Goal: Task Accomplishment & Management: Use online tool/utility

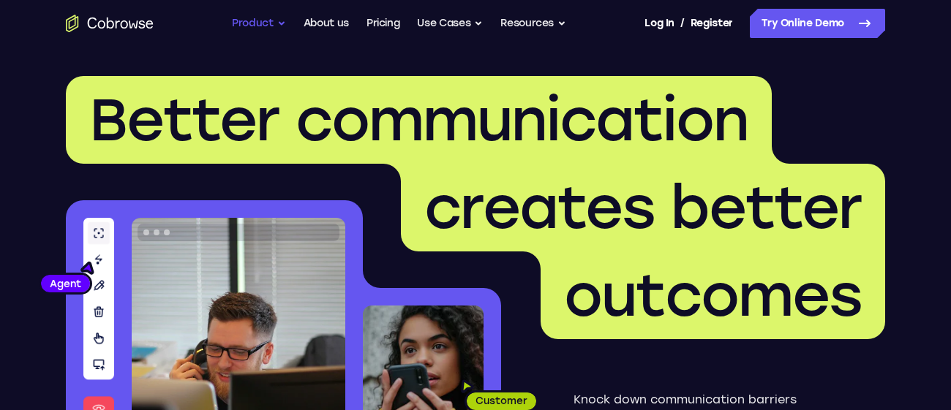
click at [252, 17] on button "Product" at bounding box center [259, 23] width 54 height 29
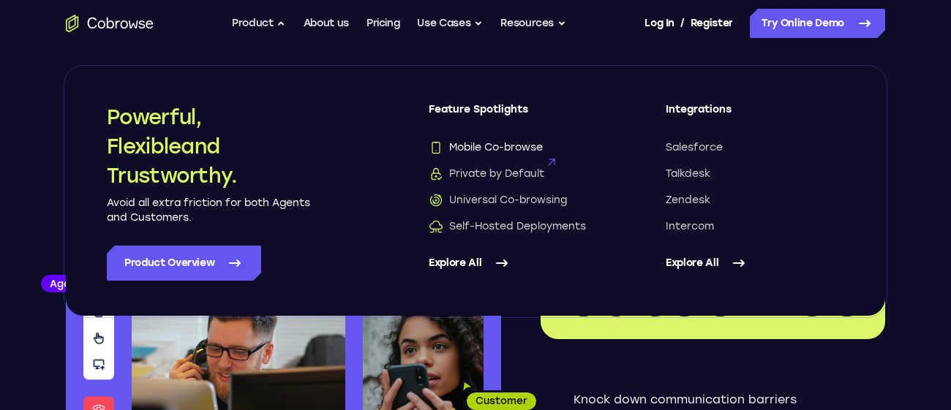
click at [534, 152] on span "Mobile Co-browse" at bounding box center [486, 147] width 114 height 15
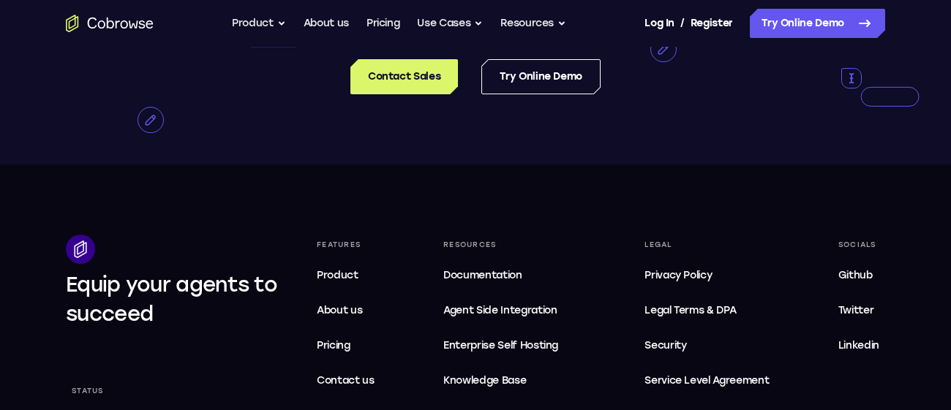
scroll to position [3030, 0]
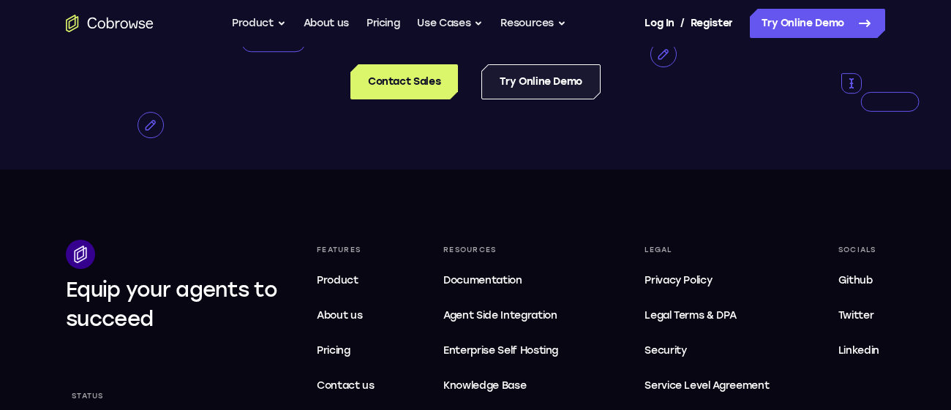
click at [549, 99] on link "Try Online Demo" at bounding box center [540, 81] width 119 height 35
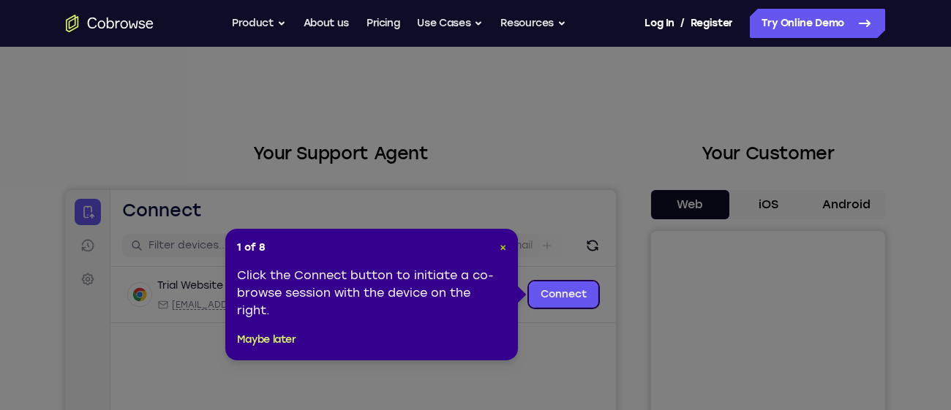
click at [504, 249] on span "×" at bounding box center [503, 247] width 7 height 12
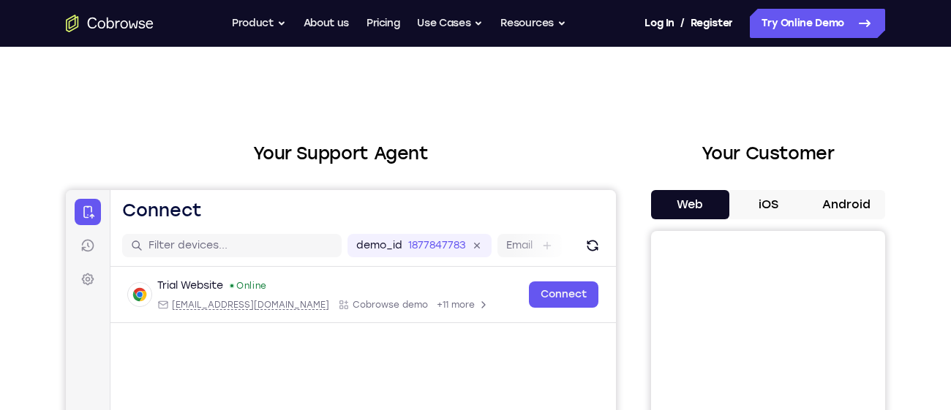
click at [847, 206] on button "Android" at bounding box center [846, 204] width 78 height 29
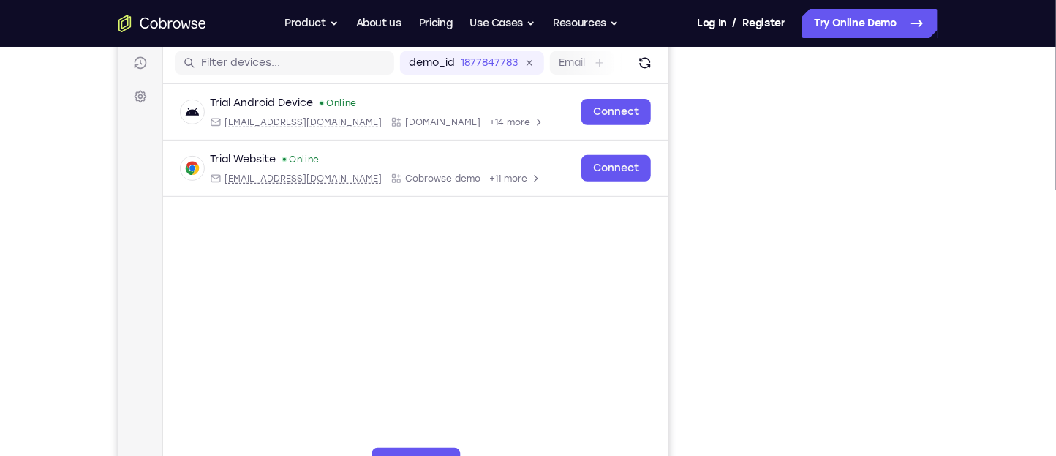
scroll to position [184, 0]
